Goal: Information Seeking & Learning: Check status

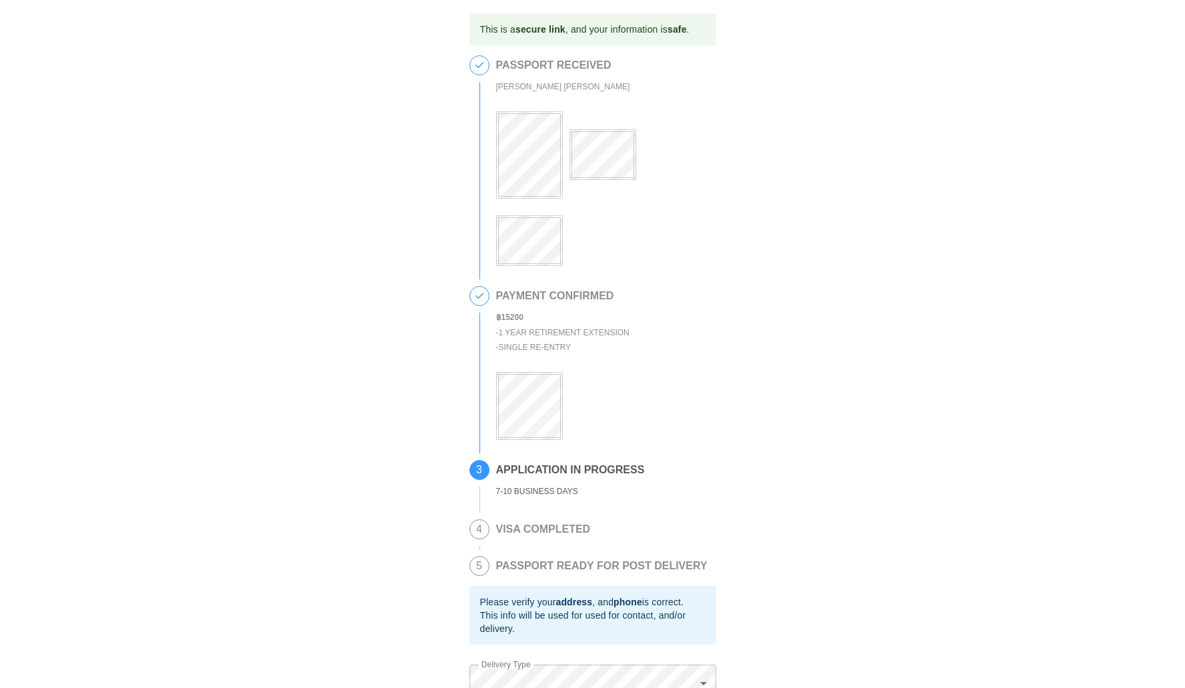
scroll to position [187, 0]
